Goal: Task Accomplishment & Management: Use online tool/utility

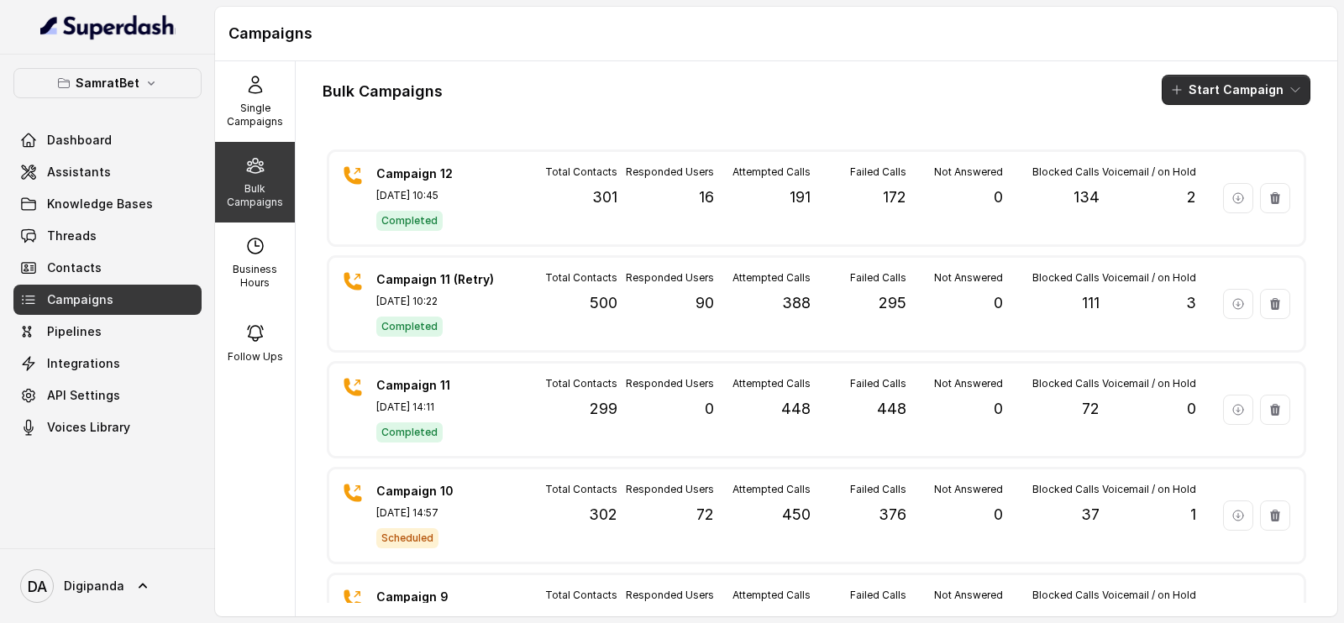
click at [1210, 96] on button "Start Campaign" at bounding box center [1236, 90] width 149 height 30
click at [1196, 158] on p "Call" at bounding box center [1189, 155] width 20 height 17
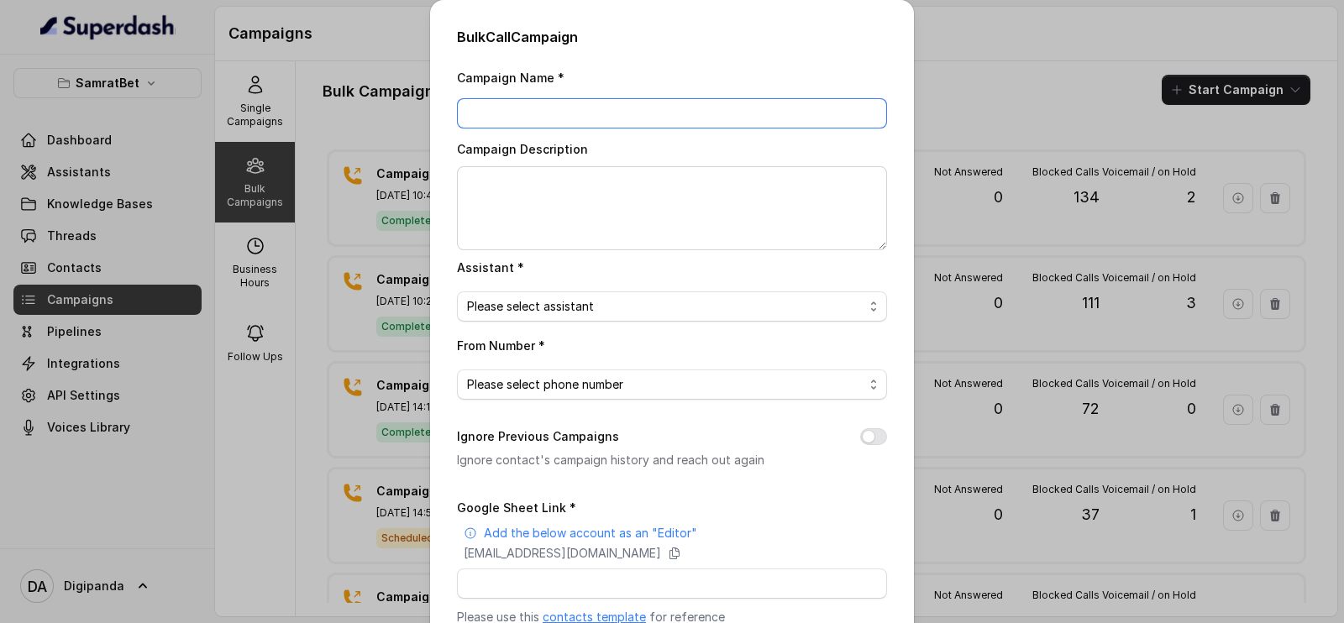
click at [689, 118] on input "Campaign Name *" at bounding box center [672, 113] width 430 height 30
type input "Ca"
click at [284, 252] on div "Bulk Call Campaign Campaign Name * Ca Campaign Description Assistant * Please s…" at bounding box center [672, 311] width 1344 height 623
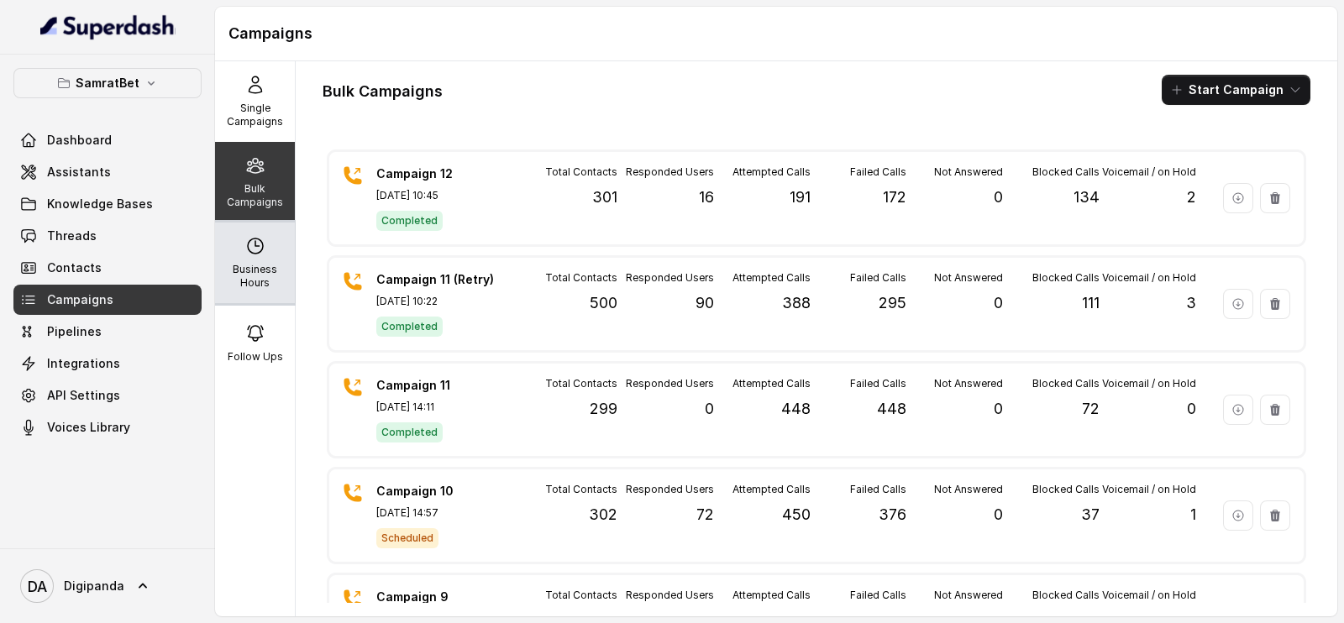
click at [271, 255] on div "Business Hours" at bounding box center [255, 263] width 80 height 81
select select "[GEOGRAPHIC_DATA]/[GEOGRAPHIC_DATA]"
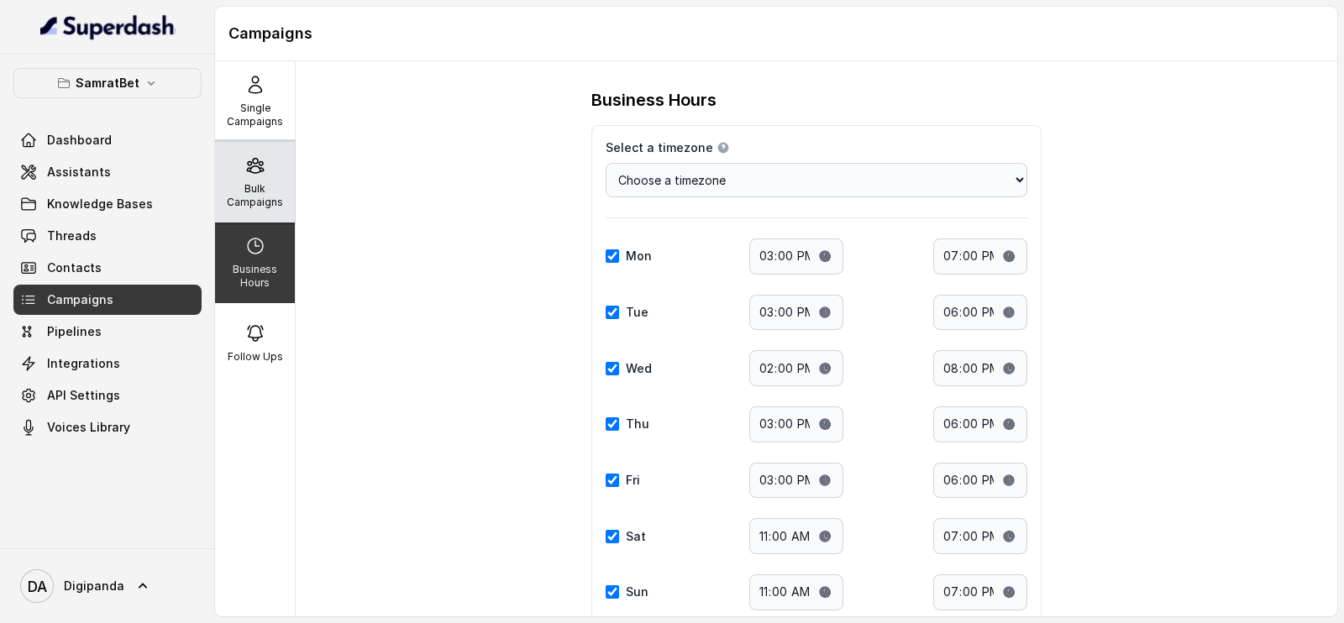
click at [239, 192] on p "Bulk Campaigns" at bounding box center [255, 195] width 66 height 27
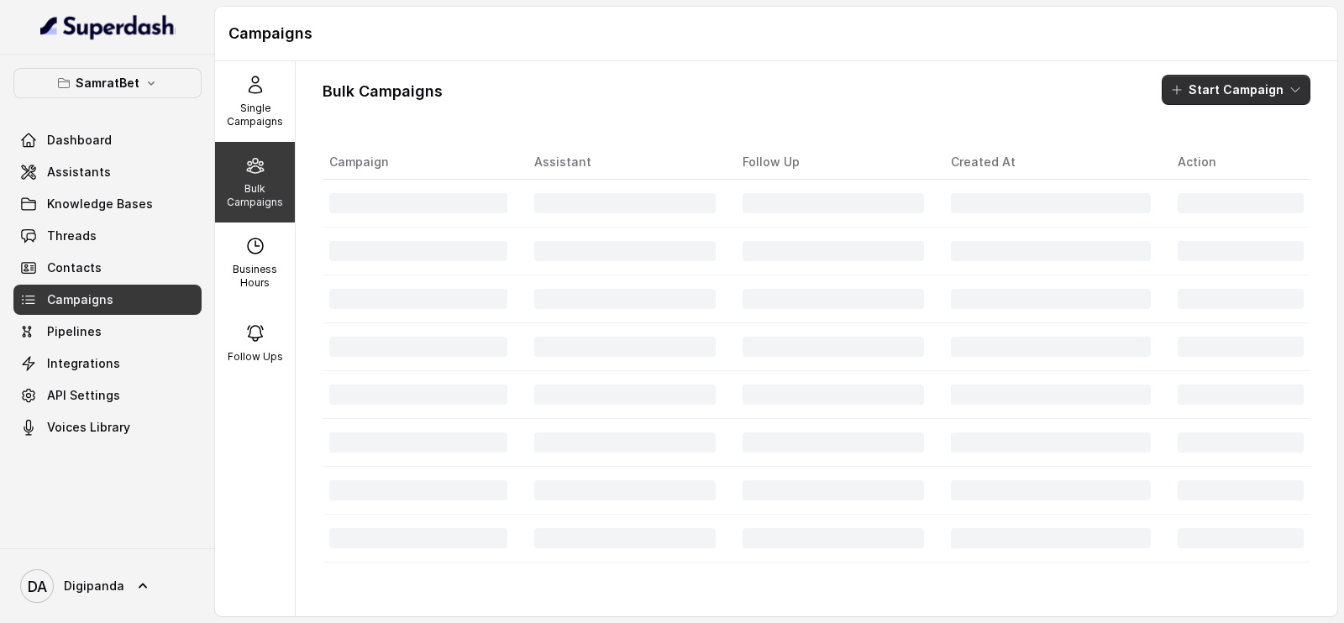
click at [1176, 77] on button "Start Campaign" at bounding box center [1236, 90] width 149 height 30
click at [1172, 149] on icon "button" at bounding box center [1164, 155] width 17 height 17
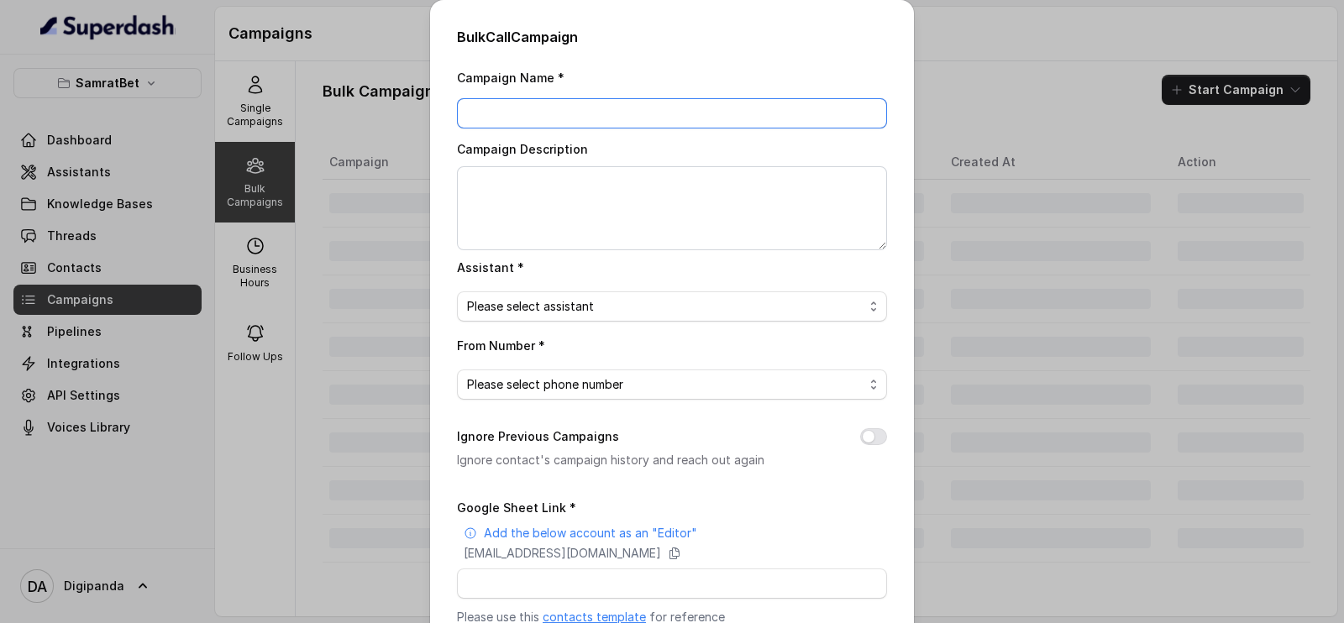
click at [773, 117] on input "Campaign Name *" at bounding box center [672, 113] width 430 height 30
type input "Campaign 13"
click at [693, 209] on textarea "Campaign Description" at bounding box center [672, 208] width 430 height 84
type textarea "on 300 Leads"
click at [769, 307] on span "Please select assistant" at bounding box center [665, 306] width 396 height 20
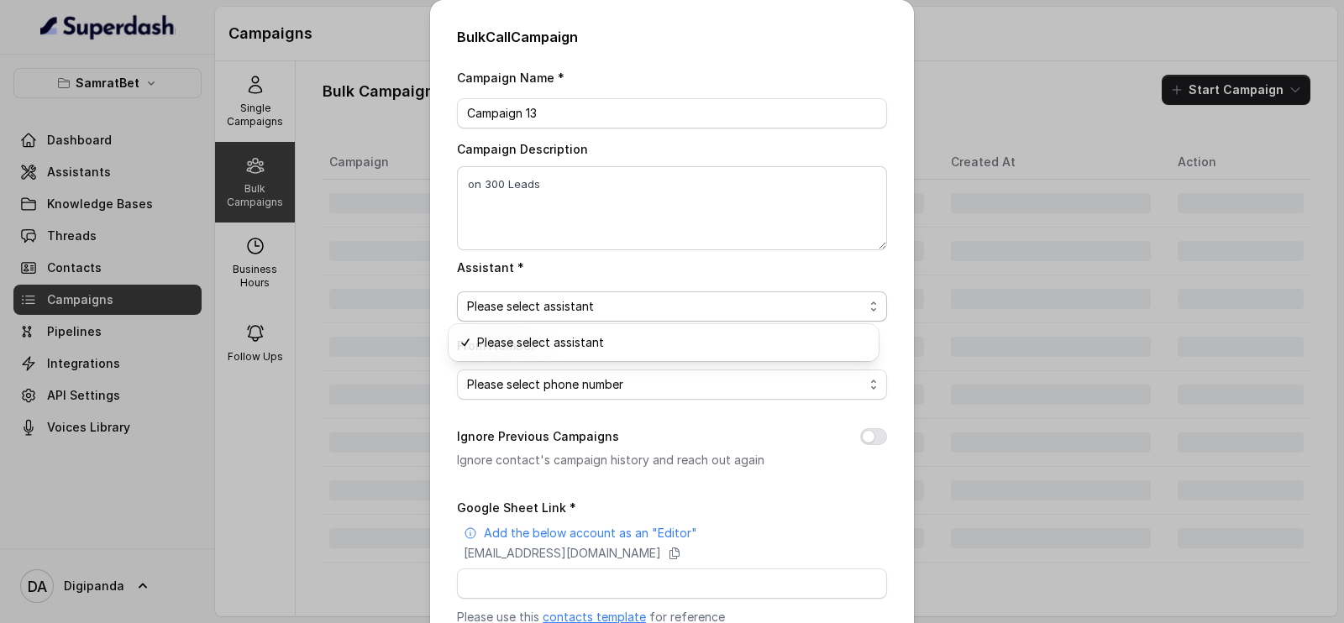
click at [663, 312] on span "Please select assistant" at bounding box center [665, 306] width 396 height 20
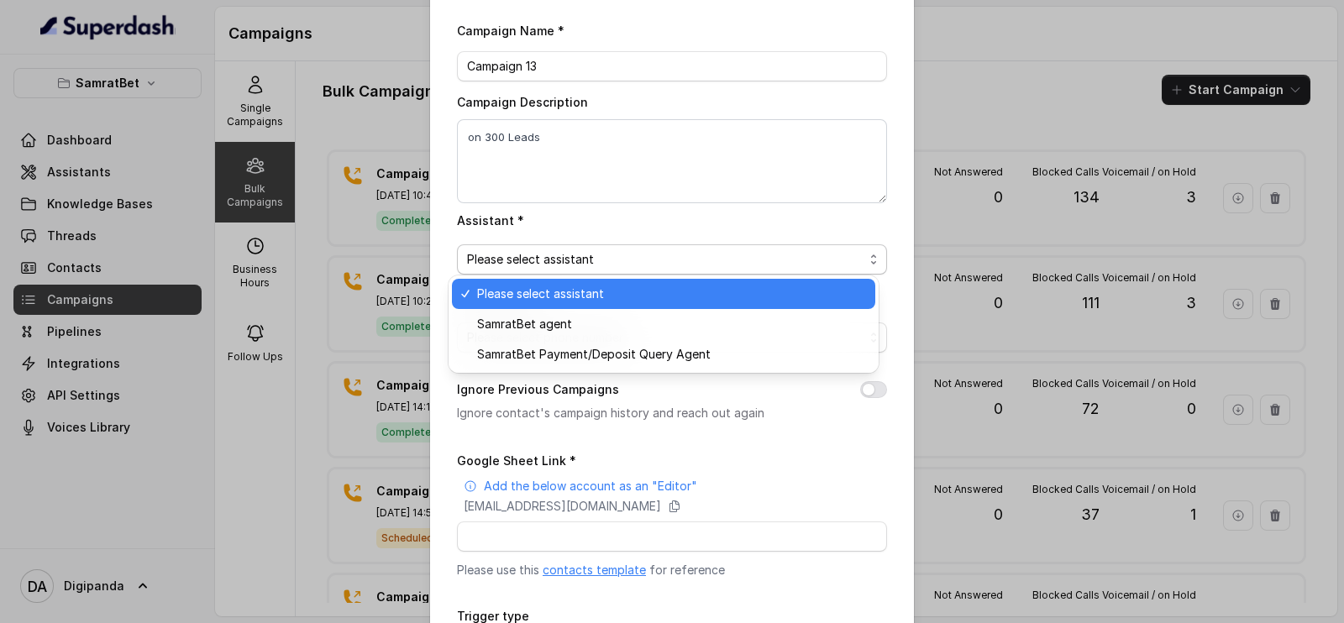
scroll to position [49, 0]
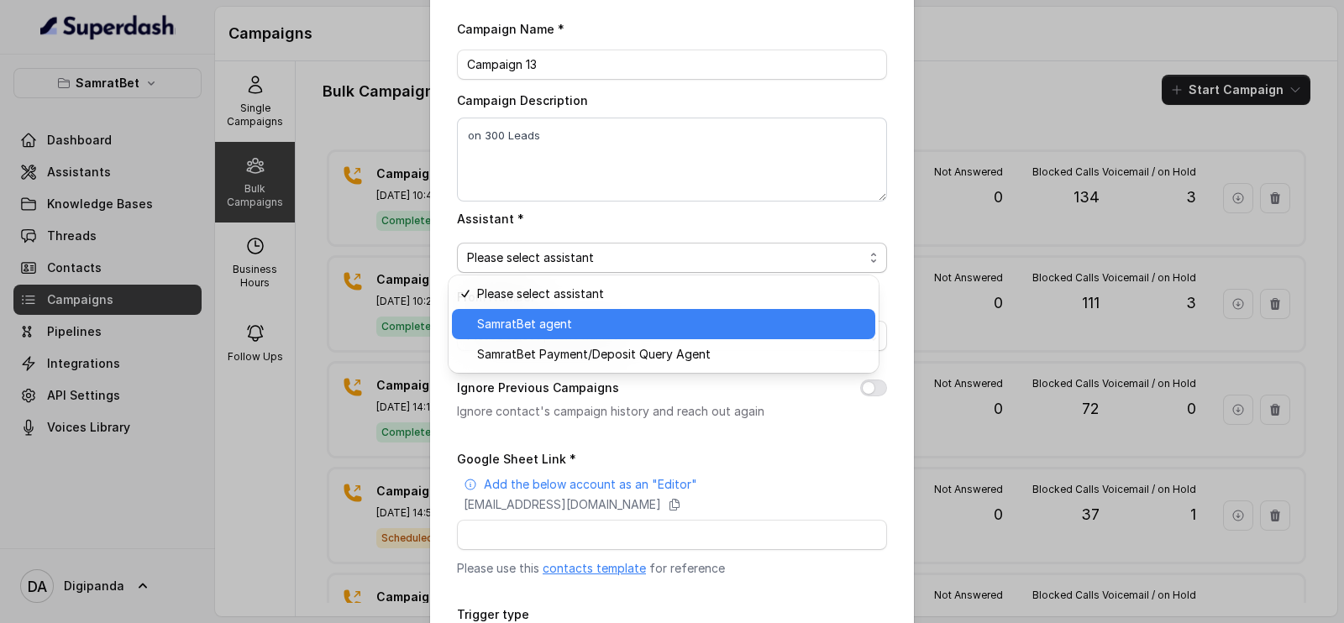
click at [605, 329] on span "SamratBet agent" at bounding box center [671, 324] width 388 height 20
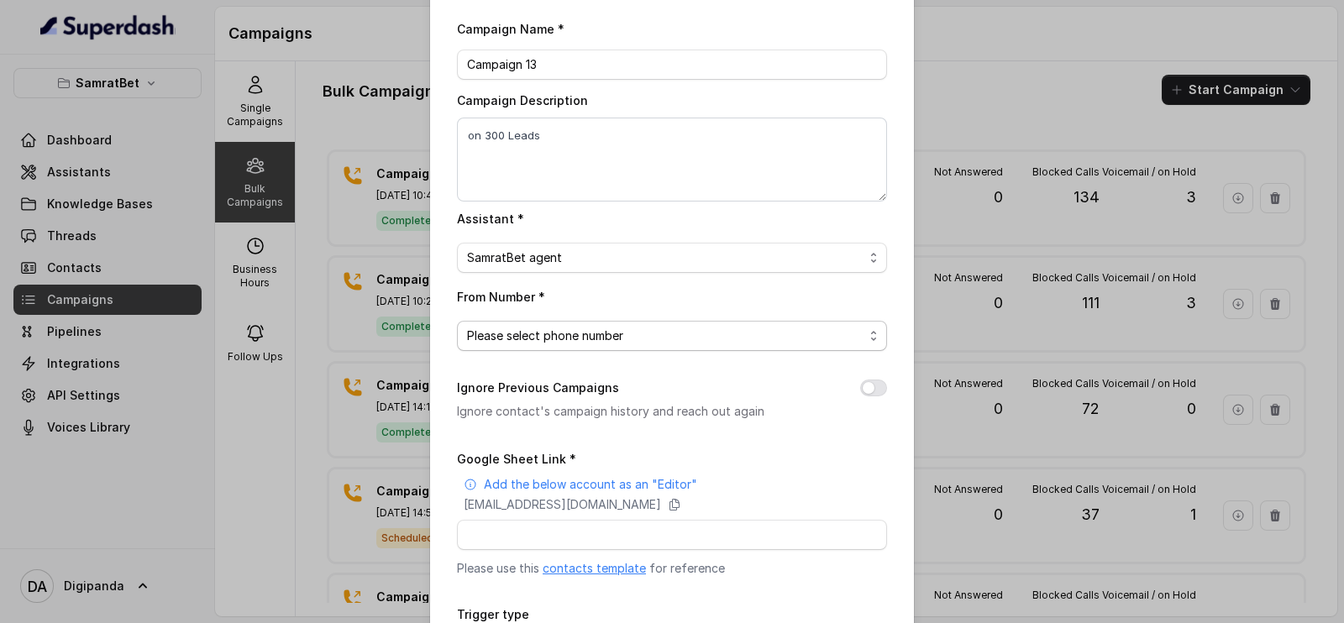
click at [607, 333] on span "Please select phone number" at bounding box center [665, 336] width 396 height 20
click at [629, 333] on span "Please select phone number" at bounding box center [665, 336] width 396 height 20
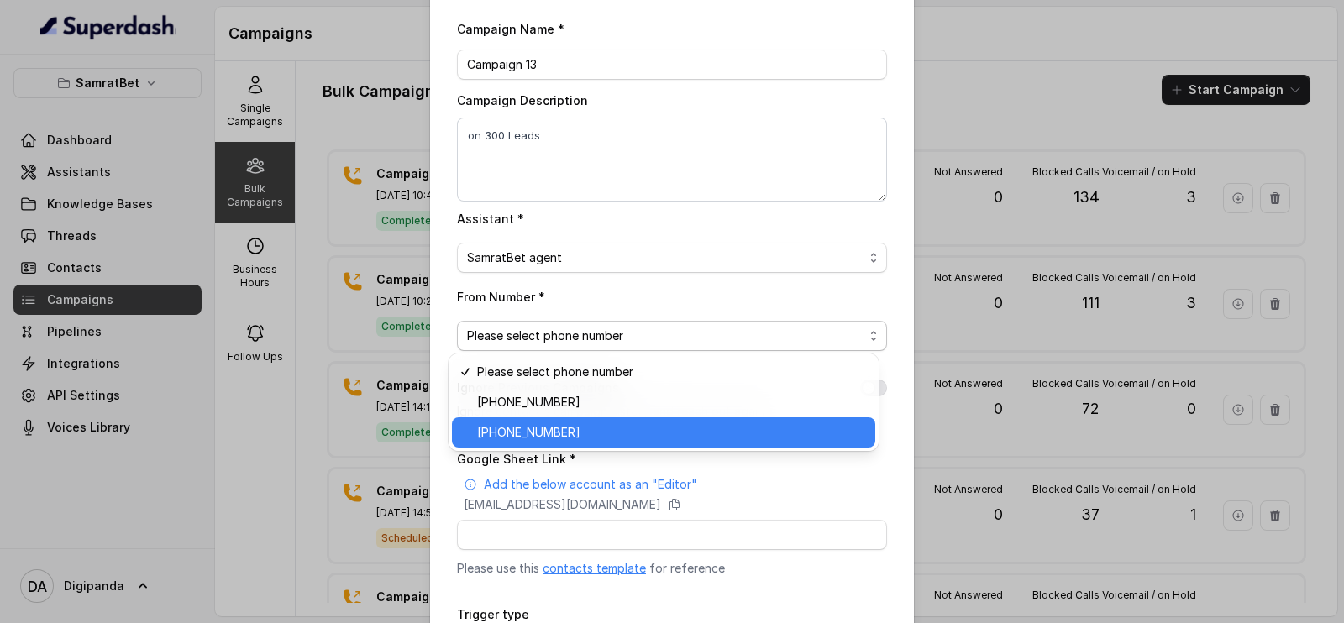
click at [576, 433] on span "[PHONE_NUMBER]" at bounding box center [671, 432] width 388 height 20
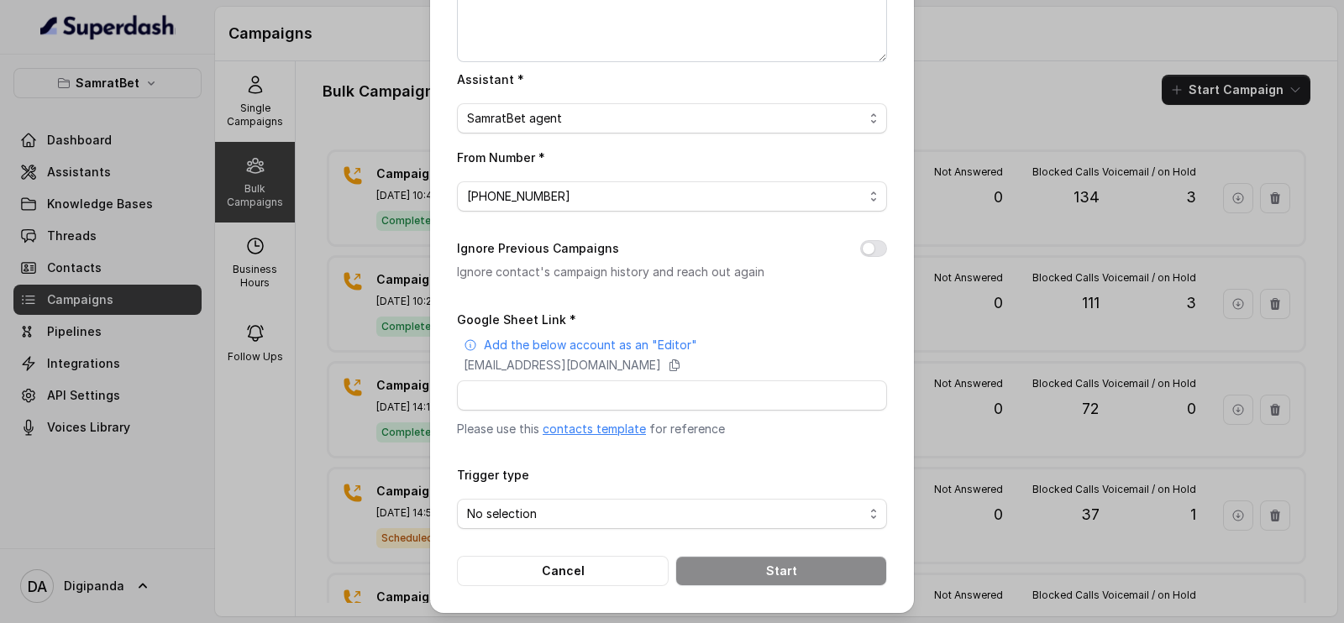
scroll to position [189, 0]
click at [582, 401] on input "Google Sheet Link *" at bounding box center [672, 395] width 430 height 30
paste input "[EMAIL_ADDRESS][DOMAIN_NAME]"
type input "[EMAIL_ADDRESS][DOMAIN_NAME]"
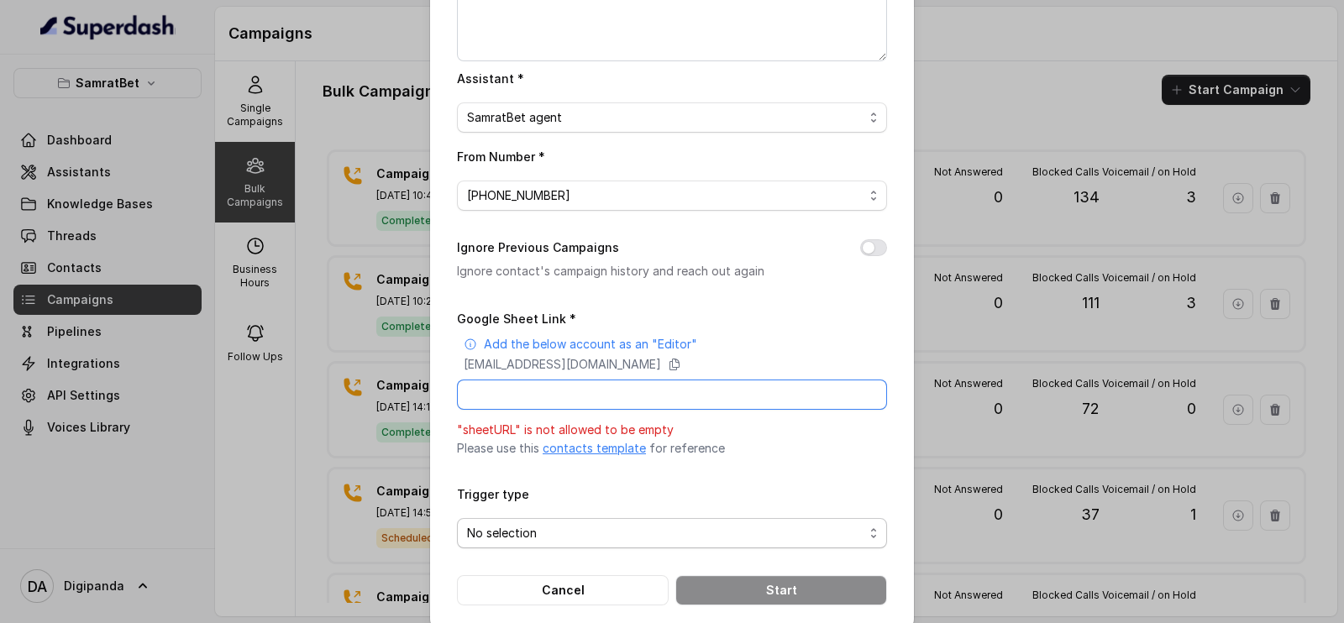
paste input "[URL][DOMAIN_NAME]"
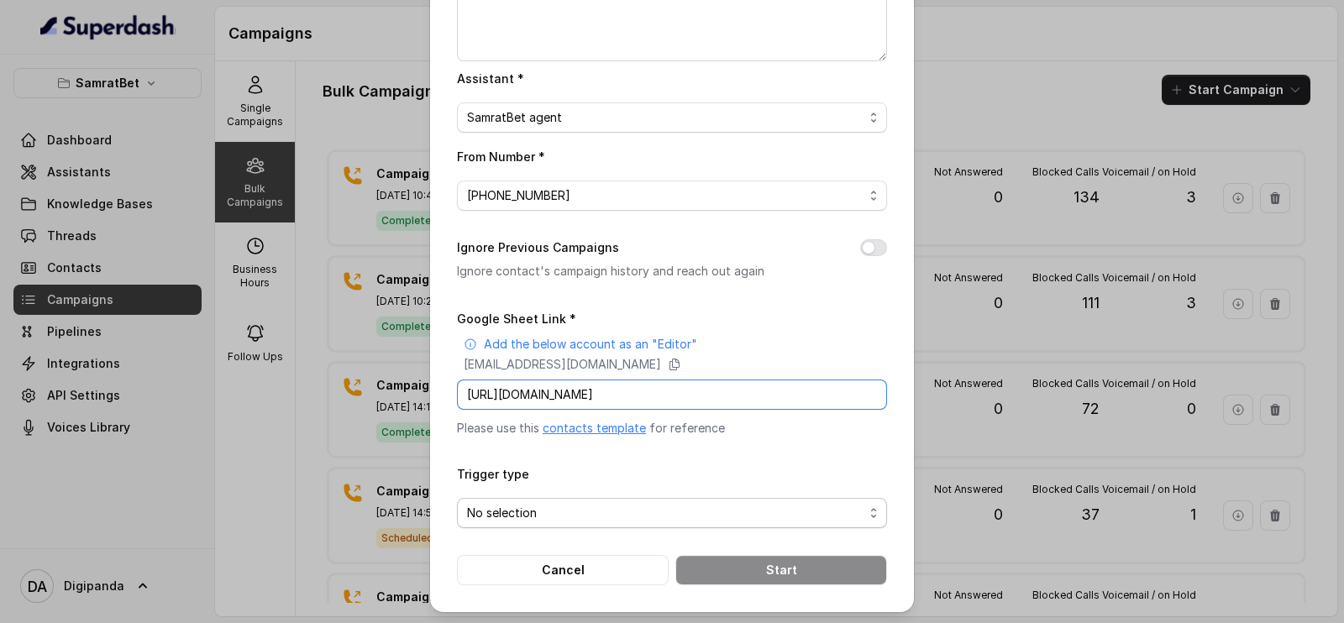
scroll to position [0, 218]
type input "[URL][DOMAIN_NAME]"
click at [587, 510] on span "No selection" at bounding box center [665, 513] width 396 height 20
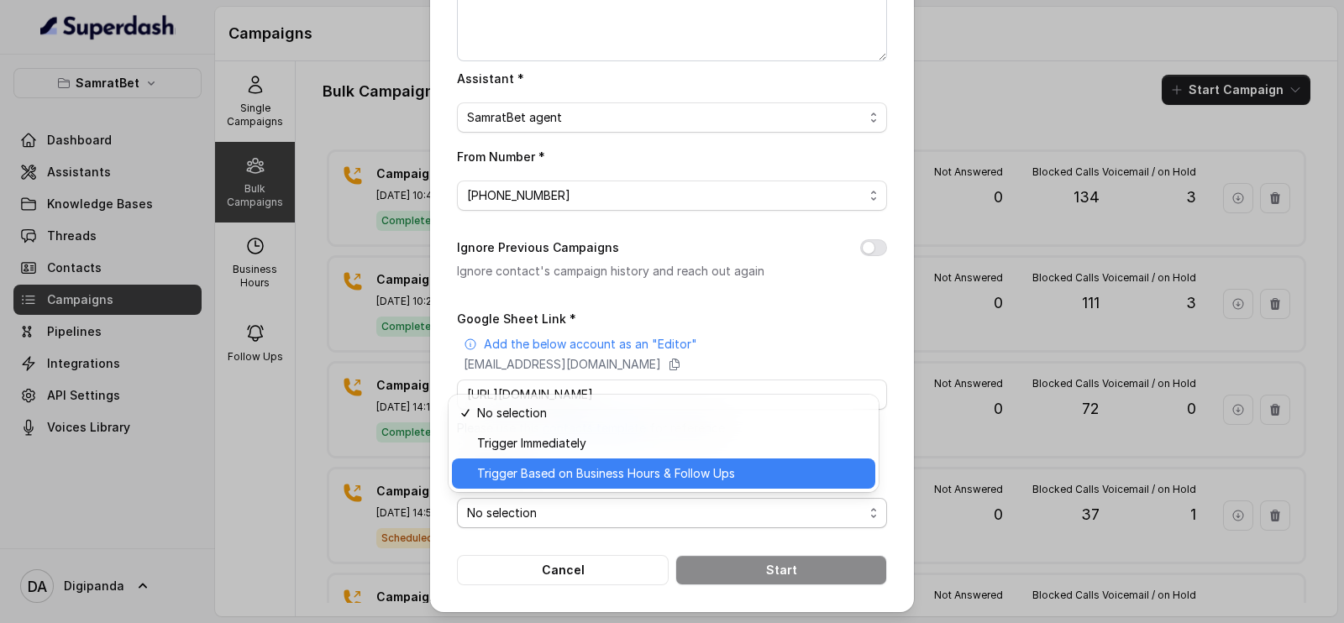
click at [584, 468] on span "Trigger Based on Business Hours & Follow Ups" at bounding box center [671, 474] width 388 height 20
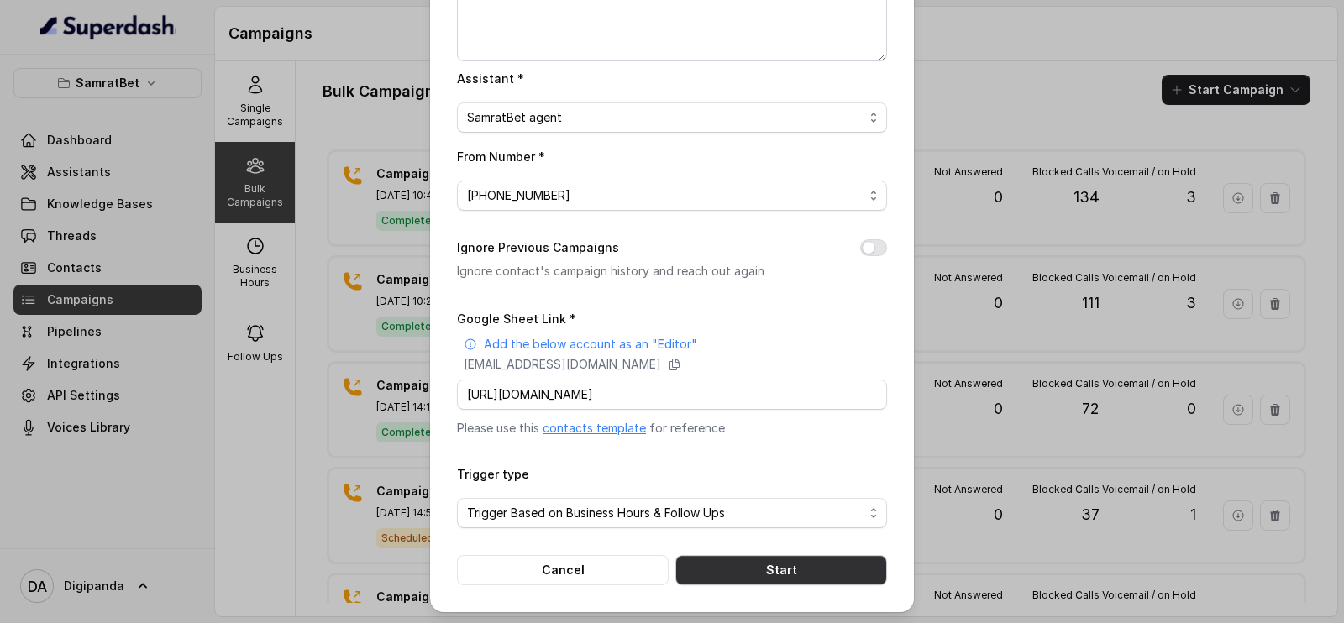
click at [794, 569] on button "Start" at bounding box center [781, 570] width 212 height 30
